Goal: Information Seeking & Learning: Understand process/instructions

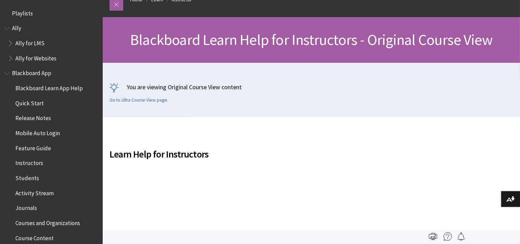
scroll to position [844, 0]
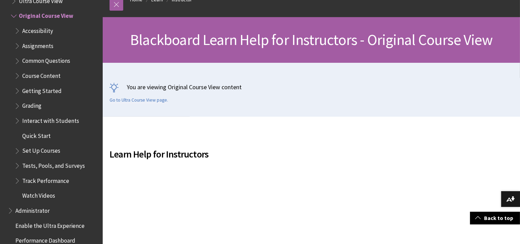
click at [40, 63] on span "Common Questions" at bounding box center [46, 59] width 48 height 9
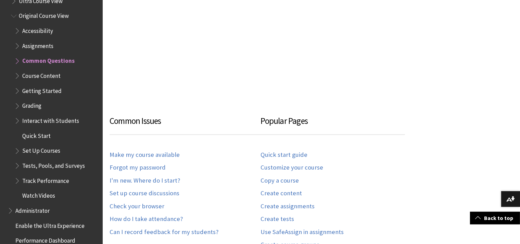
scroll to position [263, 0]
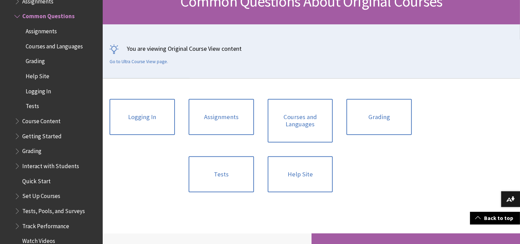
scroll to position [122, 0]
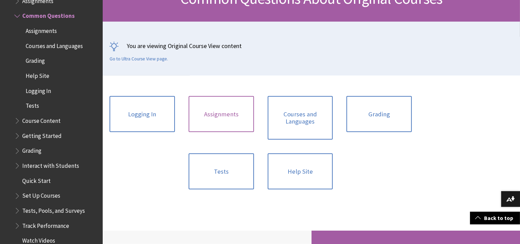
click at [218, 111] on link "Assignments" at bounding box center [221, 114] width 65 height 36
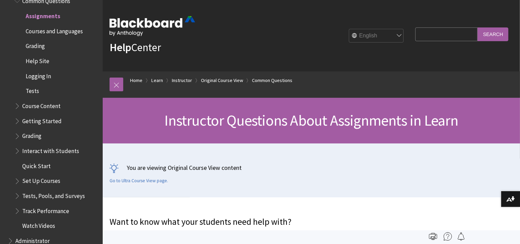
click at [453, 33] on input "Search Query" at bounding box center [447, 33] width 62 height 13
type input "copy test"
click at [478, 27] on input "Search" at bounding box center [493, 33] width 31 height 13
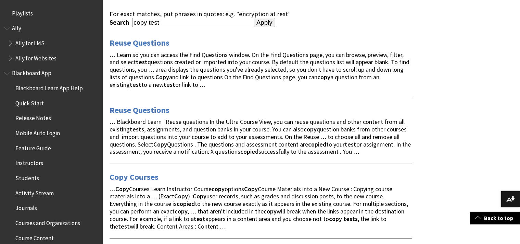
scroll to position [101, 0]
click at [146, 40] on link "Reuse Questions" at bounding box center [140, 42] width 60 height 11
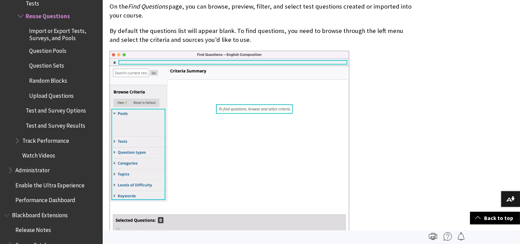
scroll to position [252, 0]
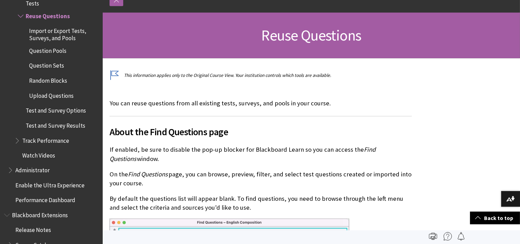
scroll to position [0, 0]
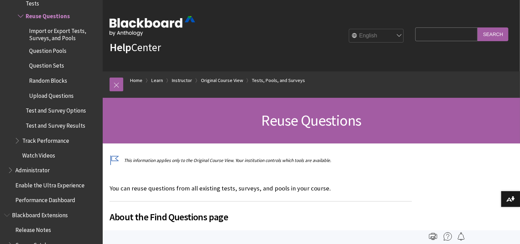
click at [436, 37] on input "Search Query" at bounding box center [447, 33] width 62 height 13
type input "import questions"
click at [478, 27] on input "Search" at bounding box center [493, 33] width 31 height 13
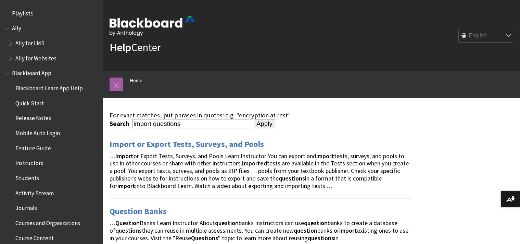
scroll to position [62, 0]
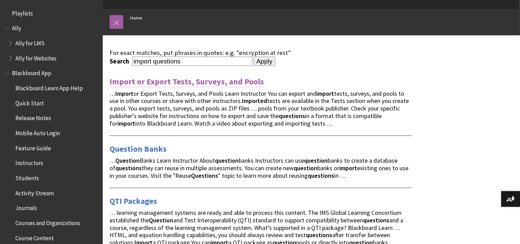
click at [231, 80] on link "Import or Export Tests, Surveys, and Pools" at bounding box center [187, 81] width 154 height 11
